Goal: Task Accomplishment & Management: Manage account settings

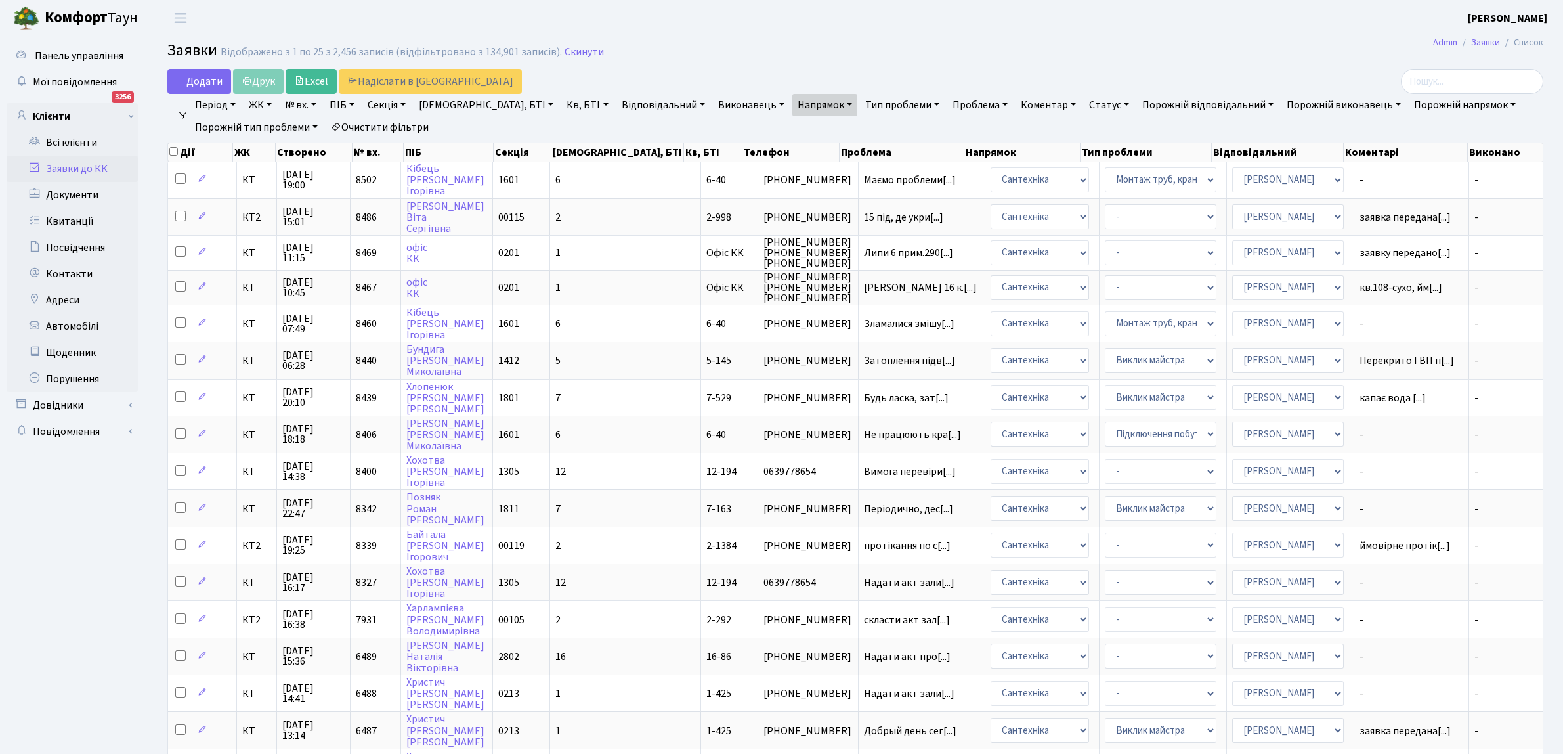
select select "25"
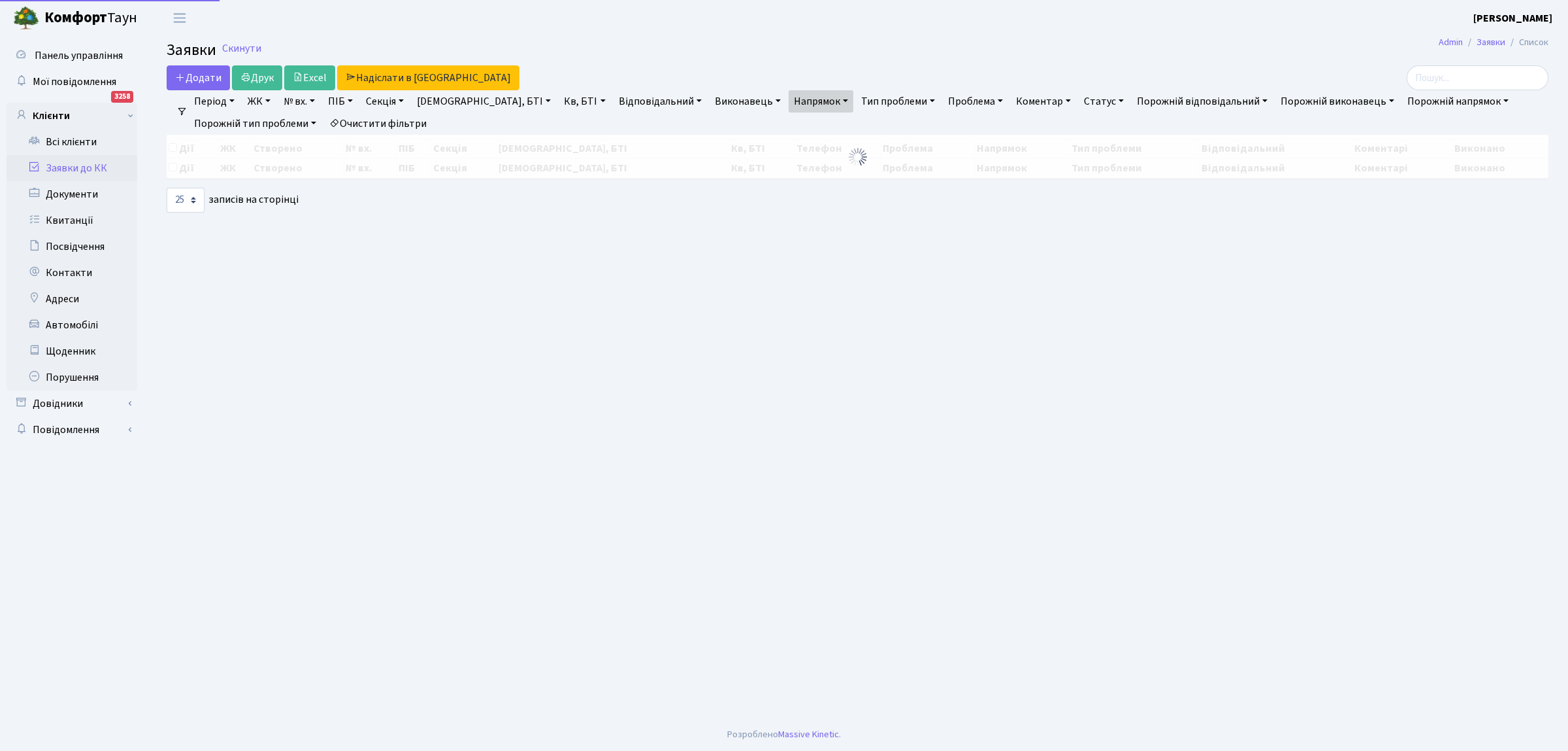
select select "25"
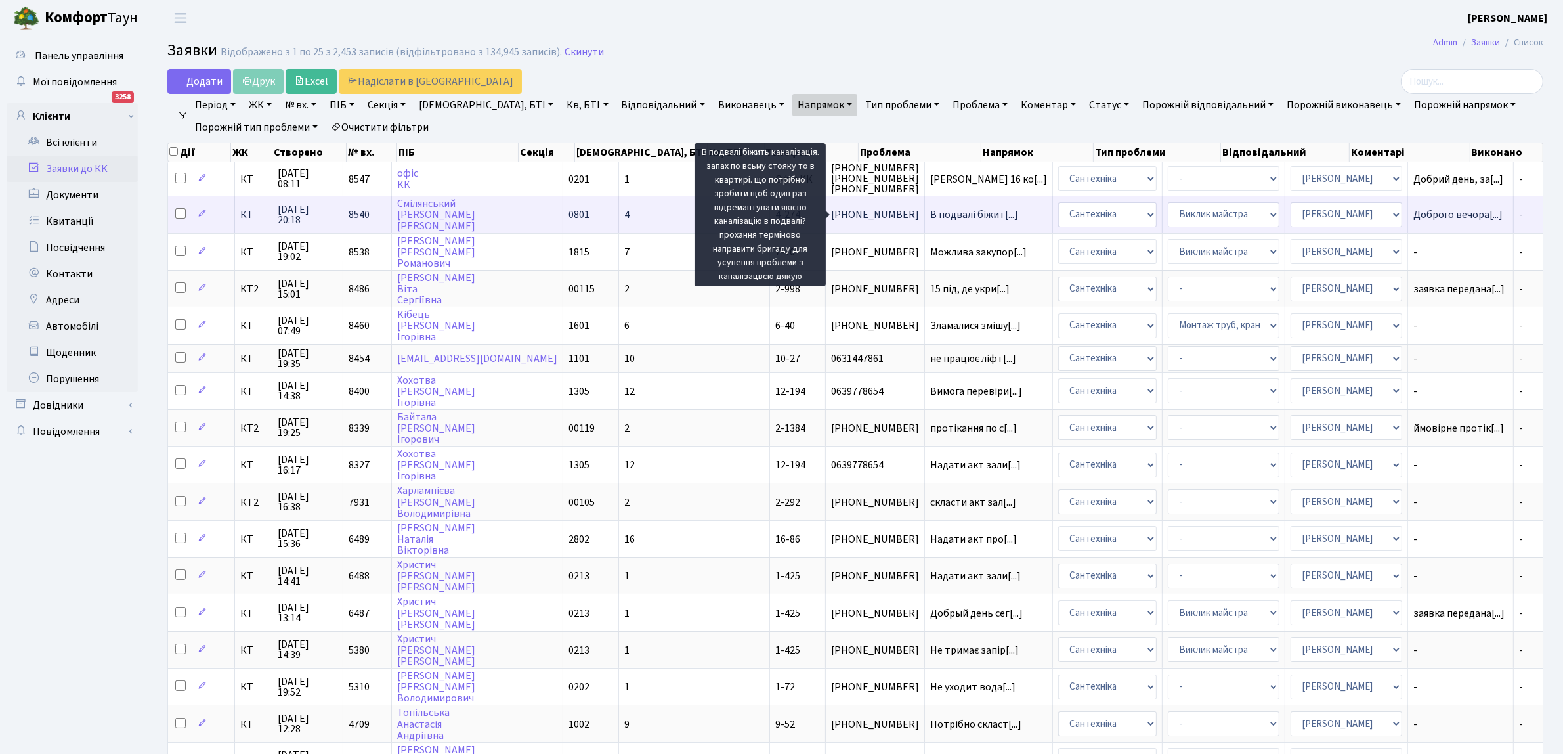
click at [930, 209] on span "В подвалі біжит[...]" at bounding box center [974, 214] width 88 height 14
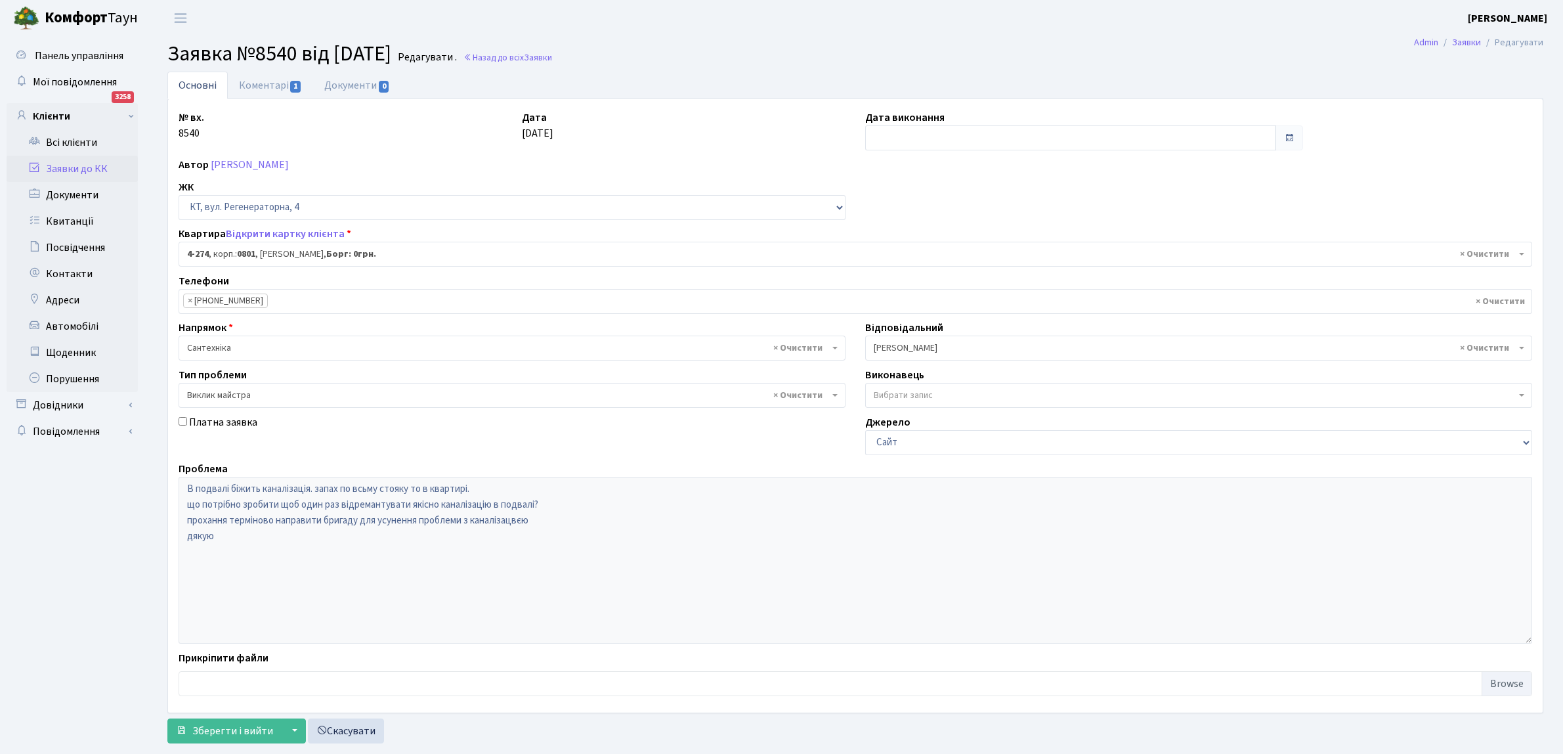
select select "1733"
select select "29"
click at [545, 54] on link "Назад до всіх Заявки" at bounding box center [507, 57] width 89 height 12
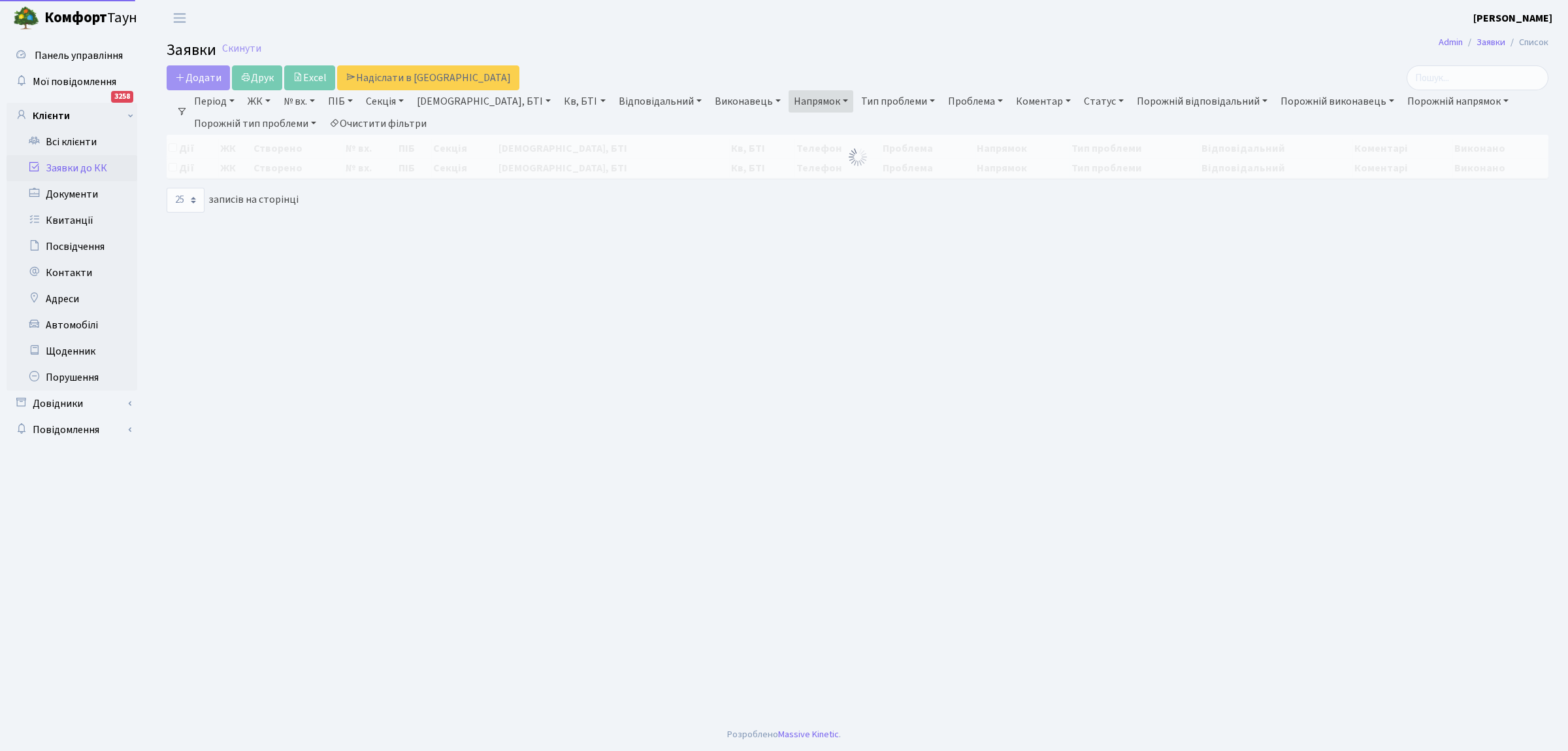
select select "25"
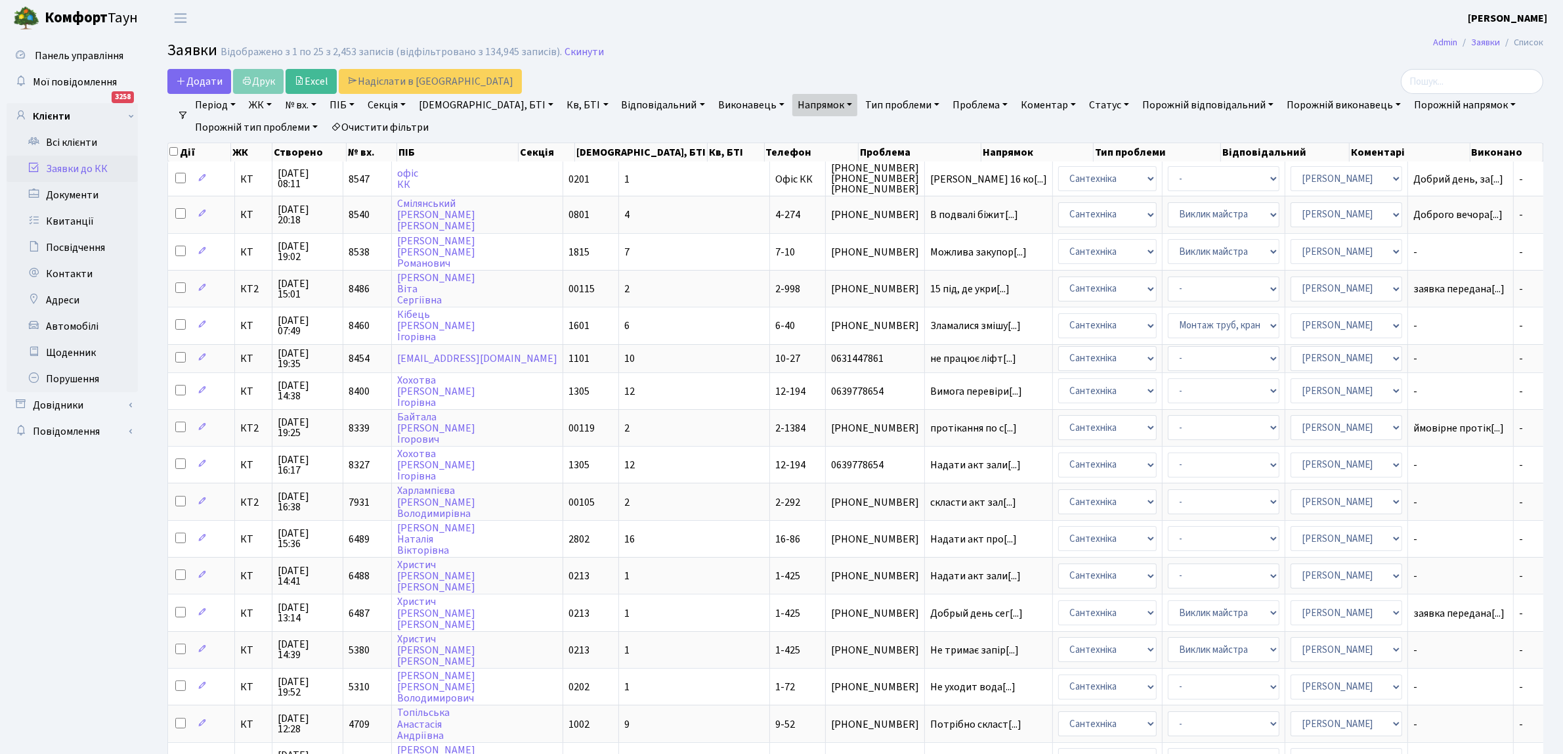
click at [861, 48] on h2 "Заявки Відображено з 1 по 25 з 2,453 записів (відфільтровано з 134,945 записів)…" at bounding box center [855, 52] width 1376 height 22
